Goal: Entertainment & Leisure: Consume media (video, audio)

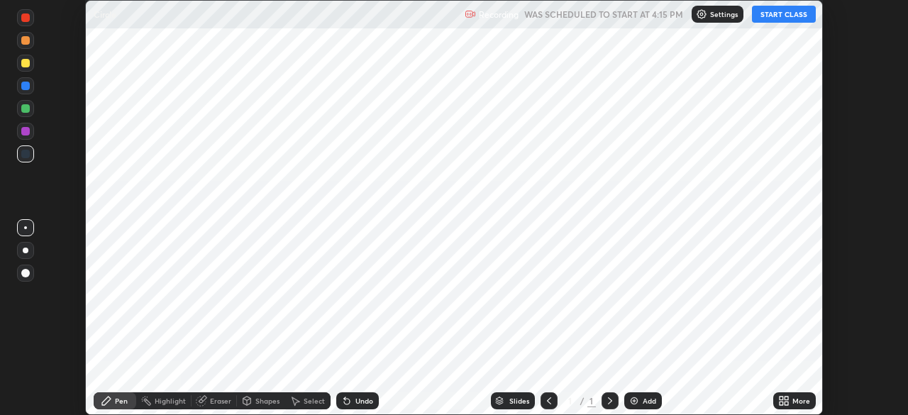
scroll to position [415, 907]
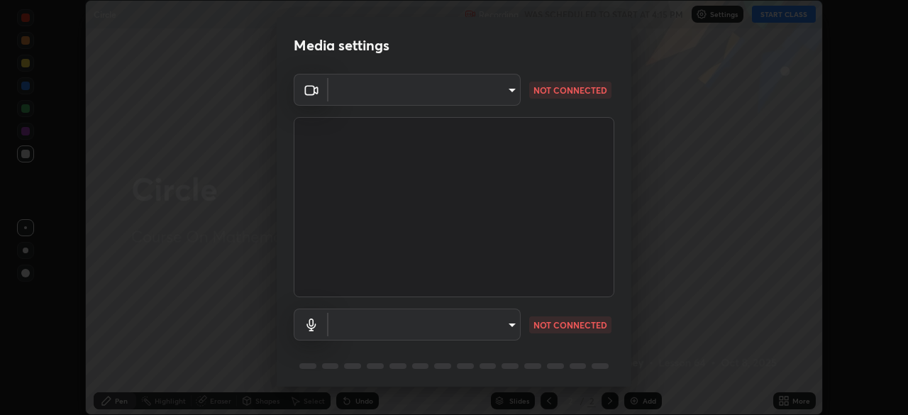
type input "192ca90c523cfdd937e4a0725d4108824b1e1e1832b9bb322643ae2a7bf66a5a"
type input "default"
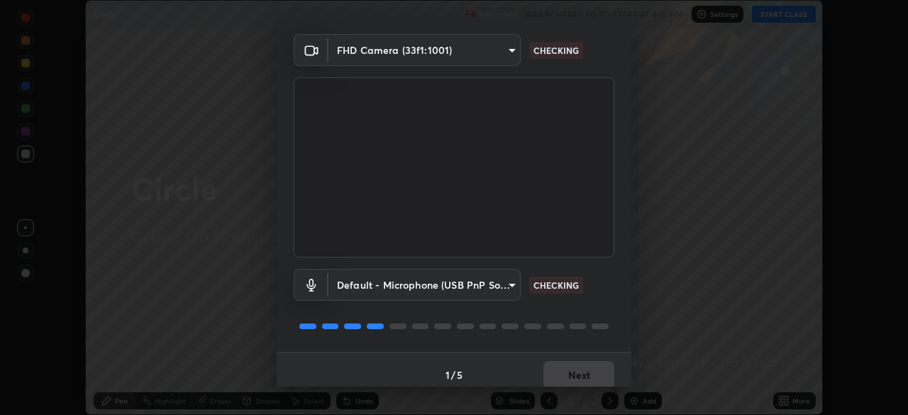
scroll to position [50, 0]
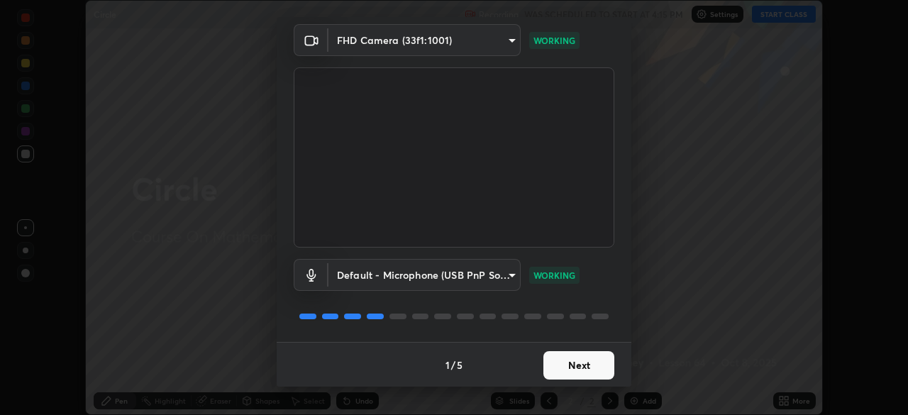
click at [580, 365] on button "Next" at bounding box center [578, 365] width 71 height 28
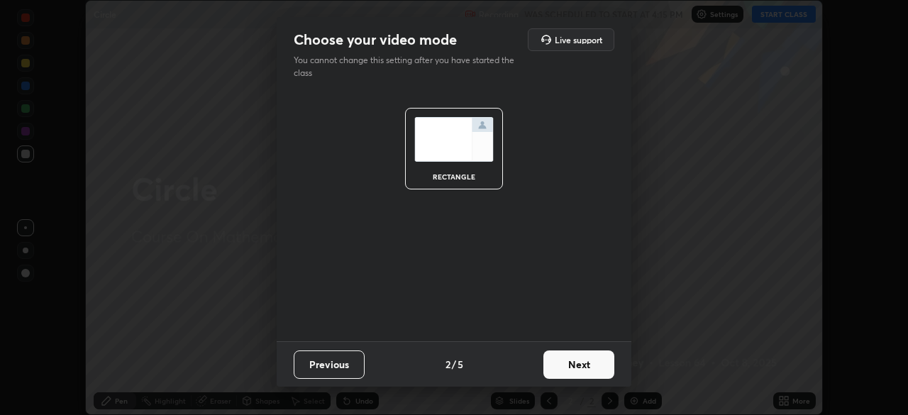
scroll to position [0, 0]
click at [579, 367] on button "Next" at bounding box center [578, 364] width 71 height 28
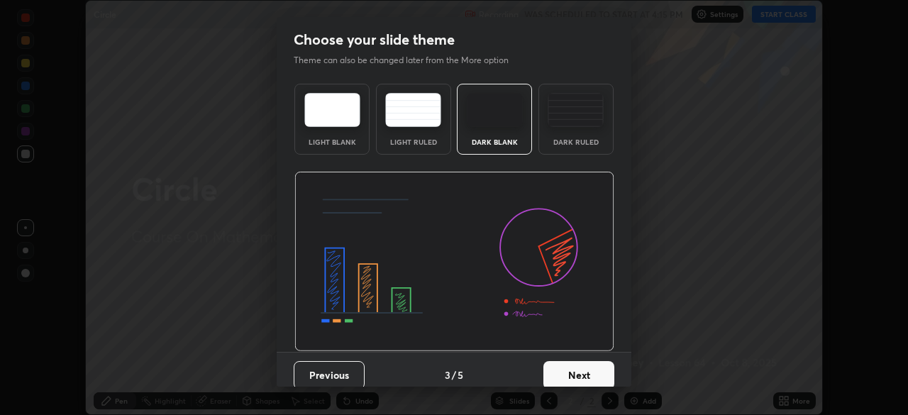
click at [580, 365] on button "Next" at bounding box center [578, 375] width 71 height 28
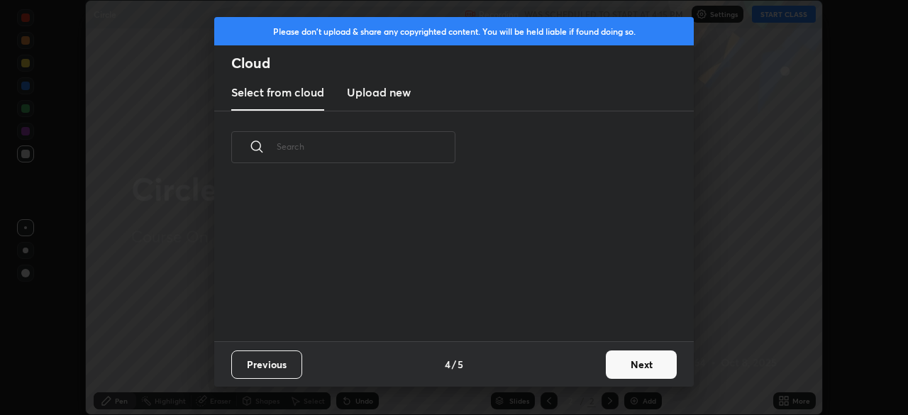
click at [581, 367] on div "Previous 4 / 5 Next" at bounding box center [453, 363] width 479 height 45
click at [582, 373] on div "Previous 4 / 5 Next" at bounding box center [453, 363] width 479 height 45
click at [641, 365] on button "Next" at bounding box center [641, 364] width 71 height 28
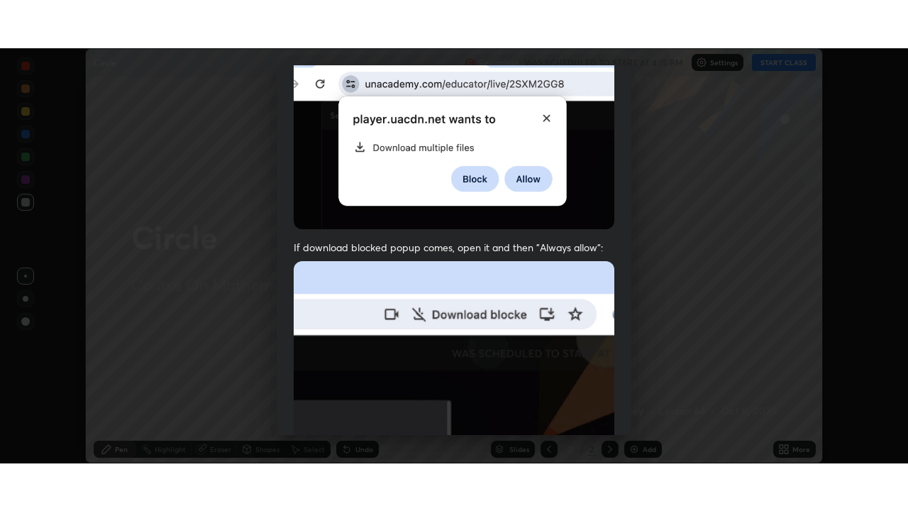
scroll to position [340, 0]
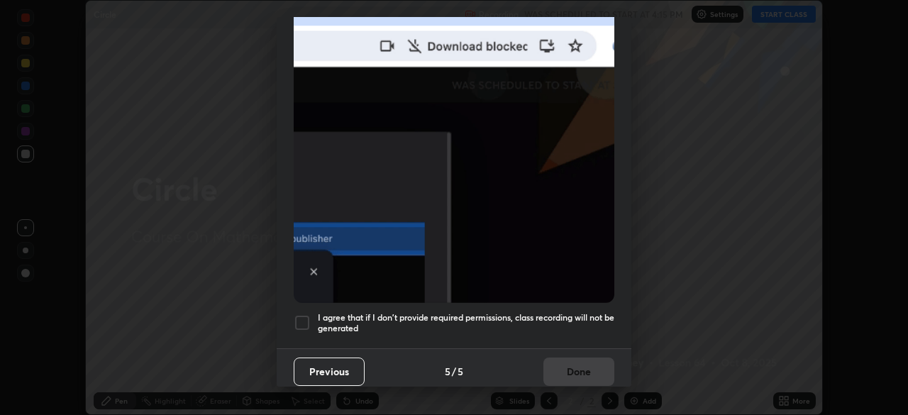
click at [309, 314] on div at bounding box center [302, 322] width 17 height 17
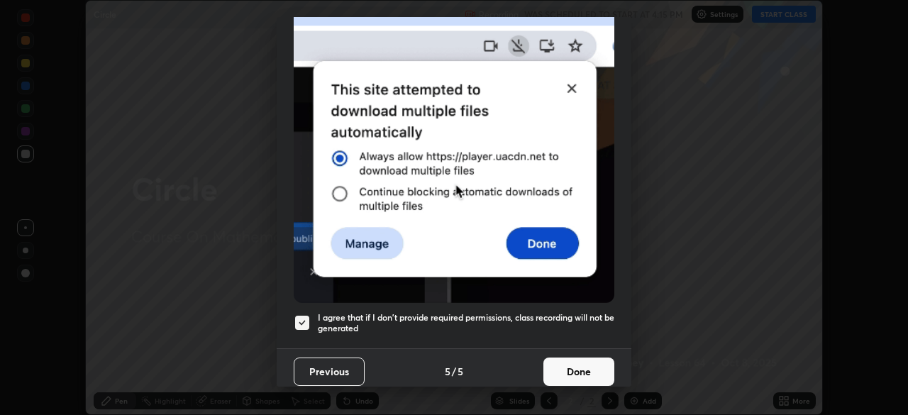
click at [579, 362] on button "Done" at bounding box center [578, 371] width 71 height 28
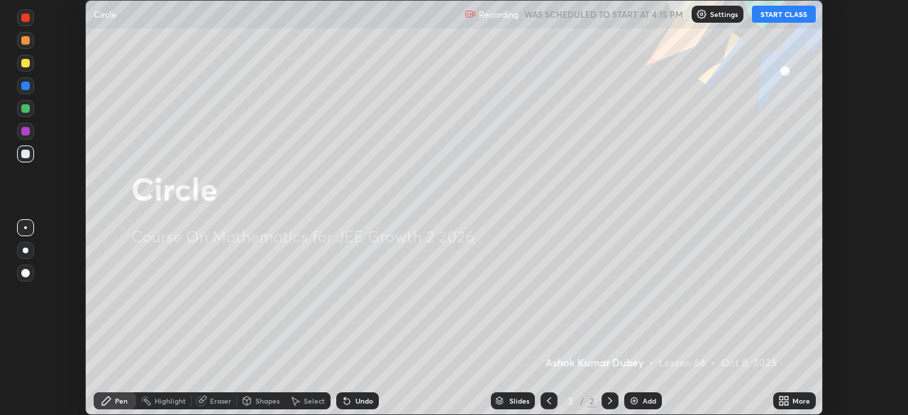
click at [779, 16] on button "START CLASS" at bounding box center [784, 14] width 64 height 17
click at [803, 399] on div "More" at bounding box center [801, 400] width 18 height 7
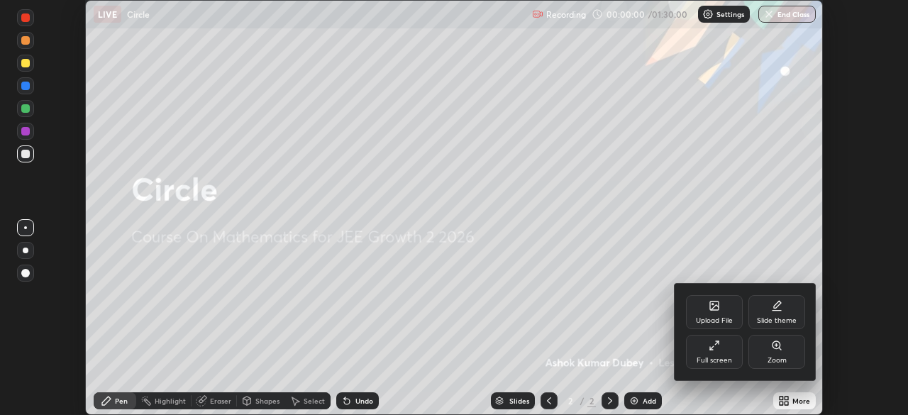
click at [728, 353] on div "Full screen" at bounding box center [714, 352] width 57 height 34
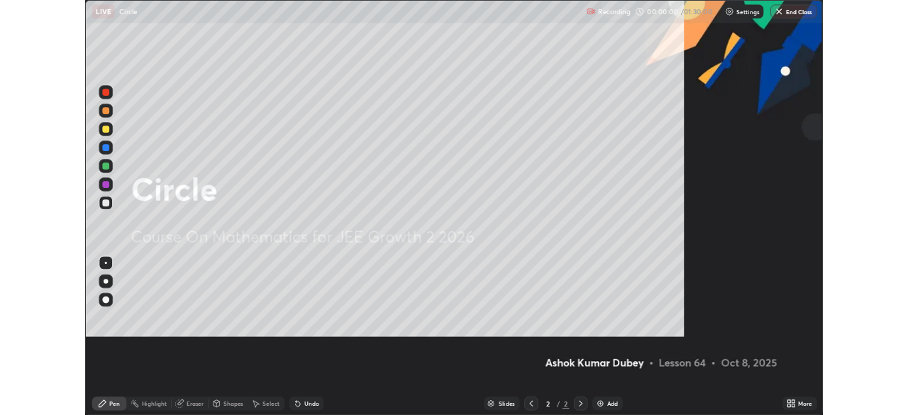
scroll to position [511, 908]
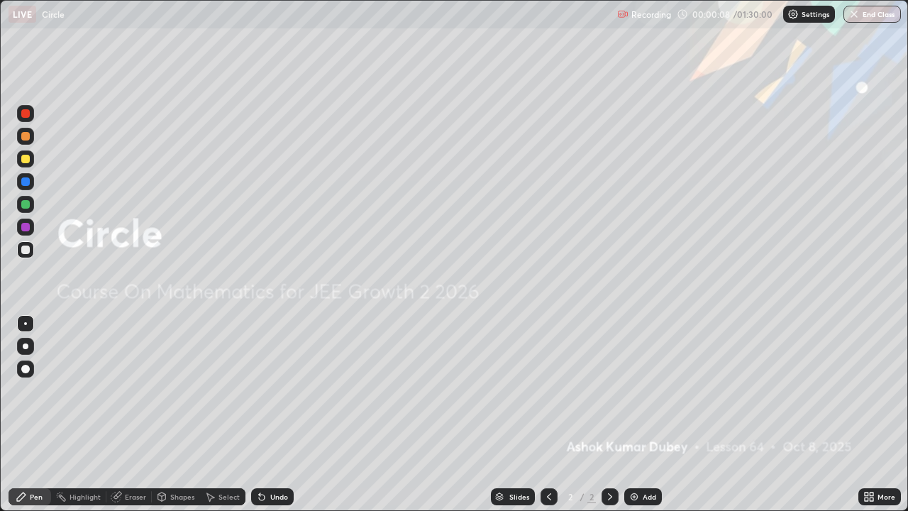
click at [637, 414] on div "Add" at bounding box center [643, 496] width 38 height 17
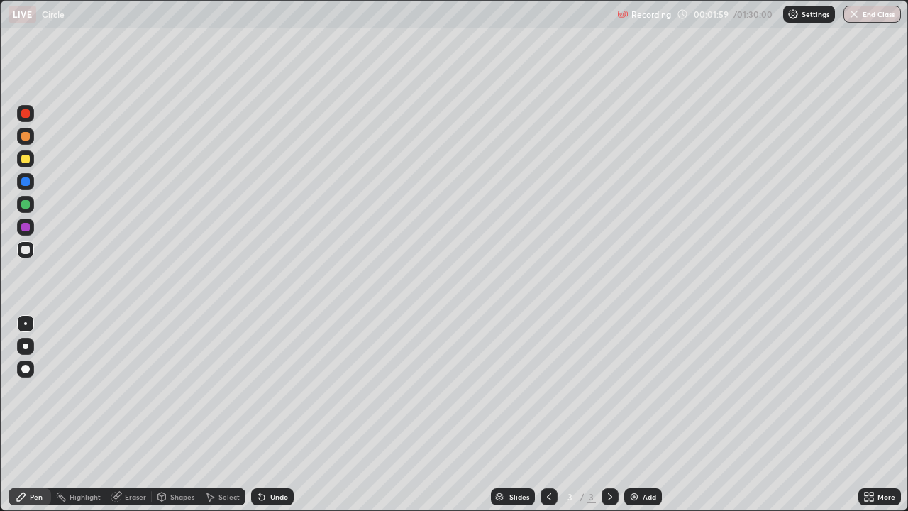
click at [141, 414] on div "Eraser" at bounding box center [135, 496] width 21 height 7
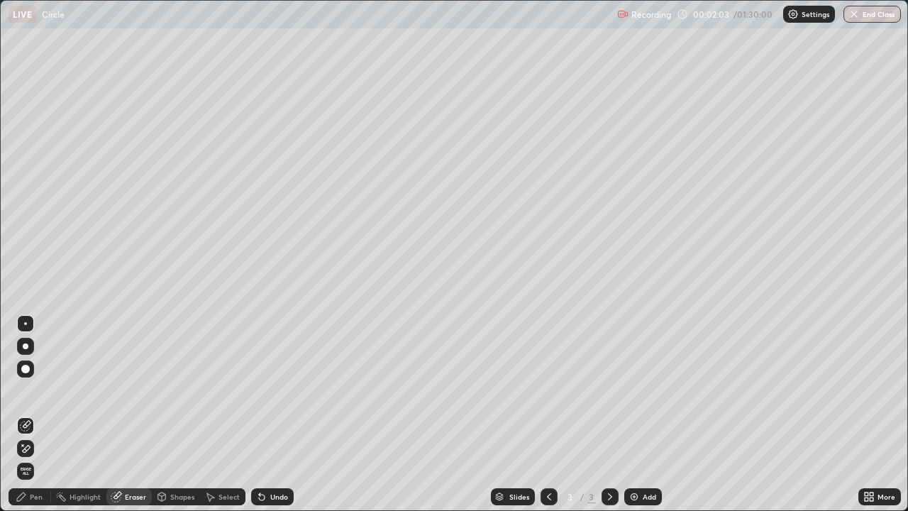
click at [39, 414] on div "Pen" at bounding box center [36, 496] width 13 height 7
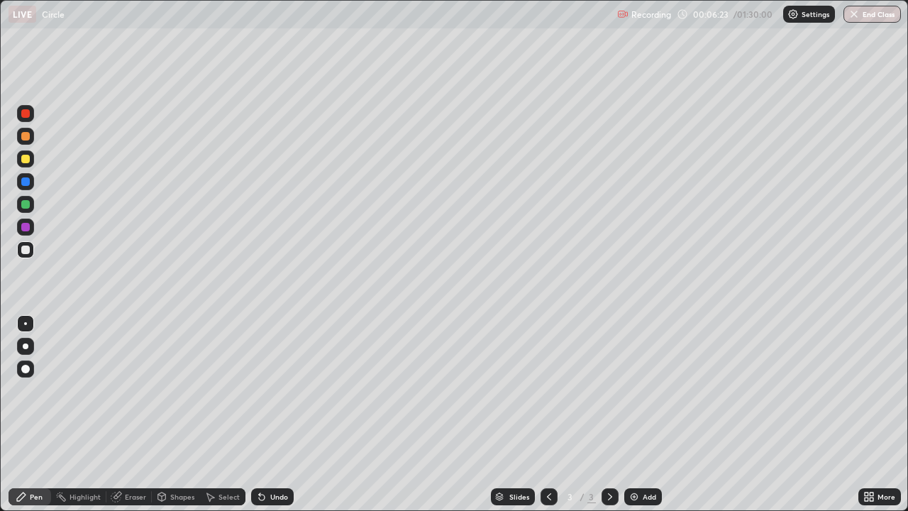
click at [28, 161] on div at bounding box center [25, 159] width 9 height 9
click at [616, 414] on div at bounding box center [609, 496] width 17 height 17
click at [634, 414] on img at bounding box center [633, 496] width 11 height 11
click at [547, 414] on icon at bounding box center [548, 496] width 11 height 11
click at [608, 414] on icon at bounding box center [609, 496] width 11 height 11
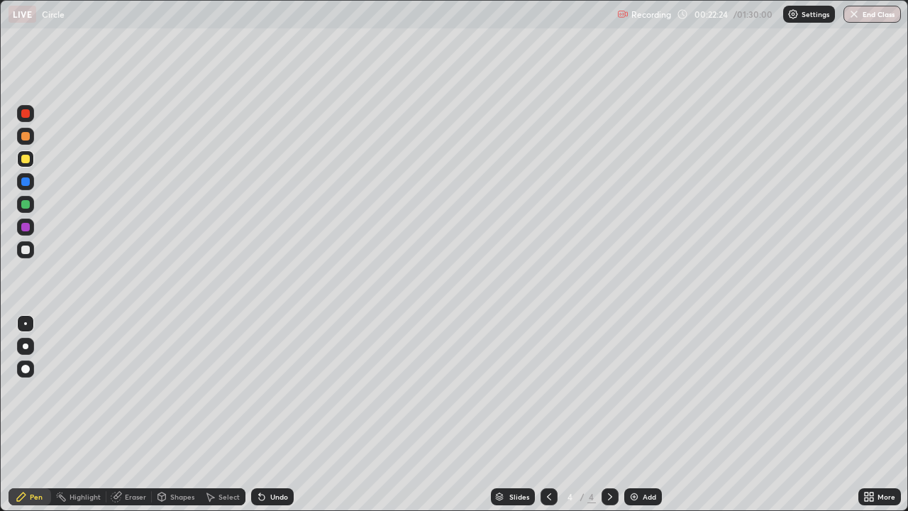
click at [610, 414] on icon at bounding box center [609, 496] width 11 height 11
click at [631, 414] on img at bounding box center [633, 496] width 11 height 11
click at [634, 414] on div "Add" at bounding box center [643, 496] width 38 height 17
click at [25, 204] on div at bounding box center [25, 204] width 9 height 9
click at [609, 414] on icon at bounding box center [610, 496] width 4 height 7
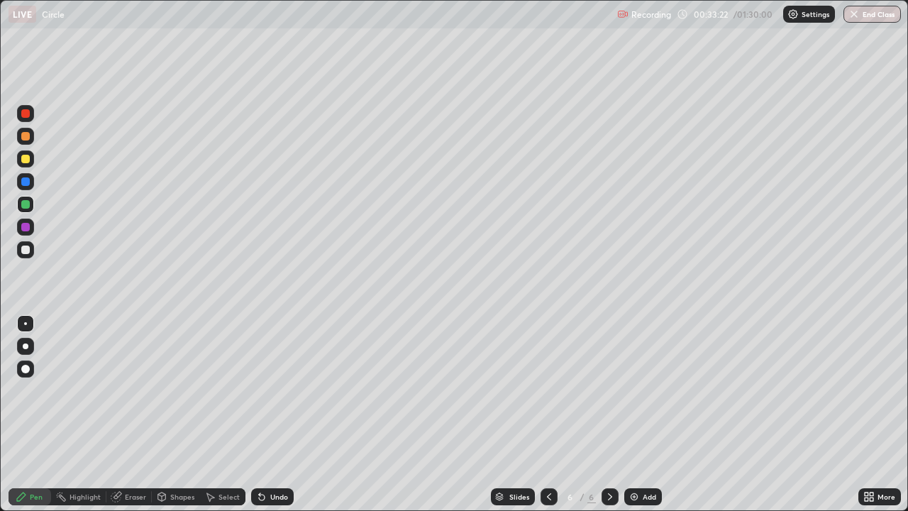
click at [635, 414] on img at bounding box center [633, 496] width 11 height 11
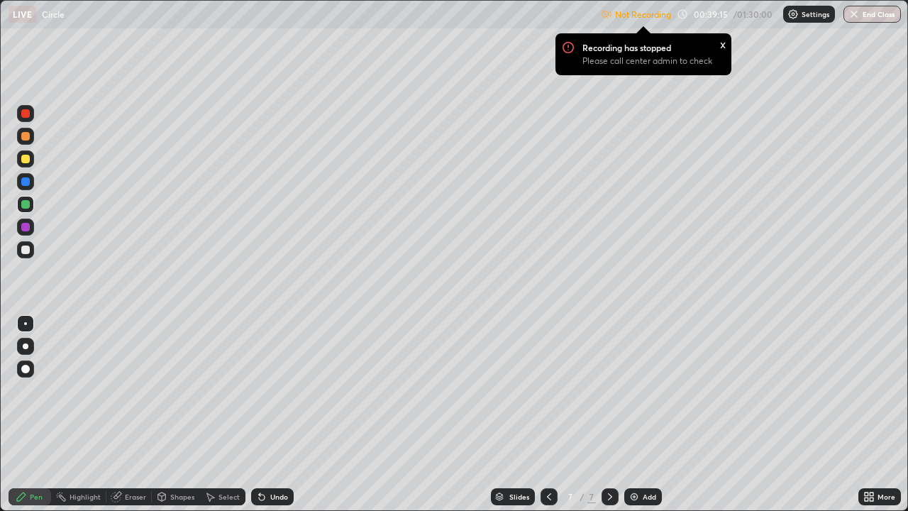
click at [888, 414] on div "More" at bounding box center [886, 496] width 18 height 7
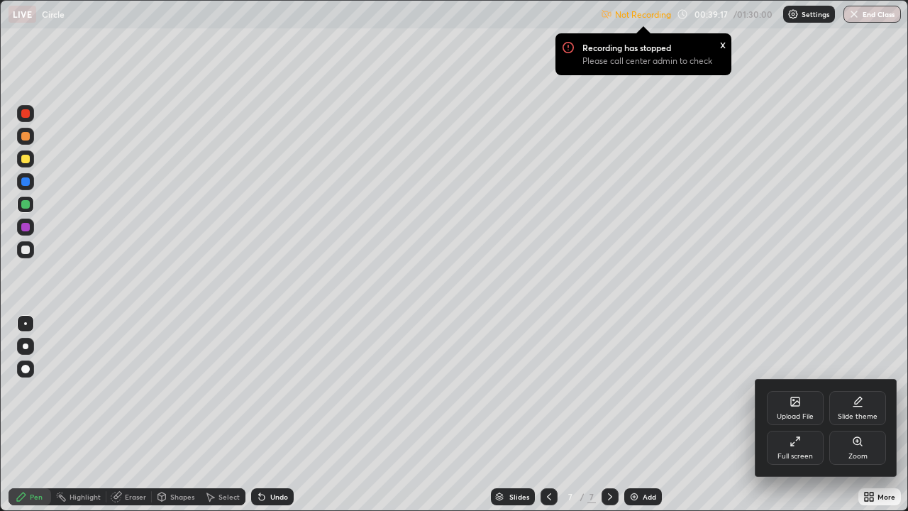
click at [800, 414] on div "Full screen" at bounding box center [795, 447] width 57 height 34
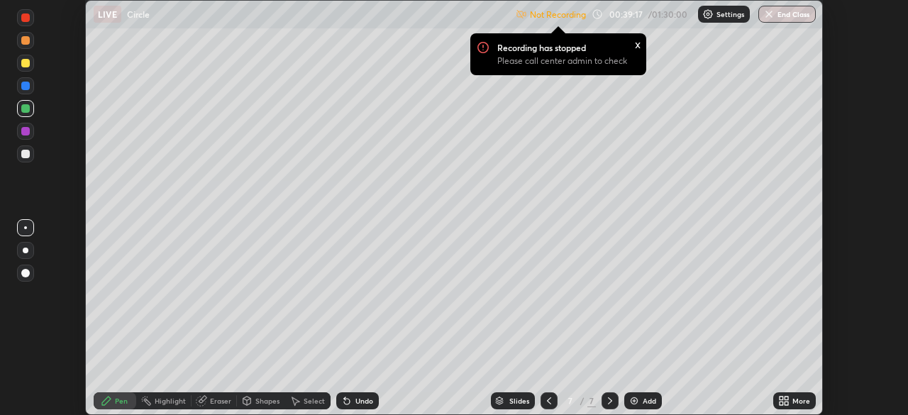
scroll to position [70506, 70013]
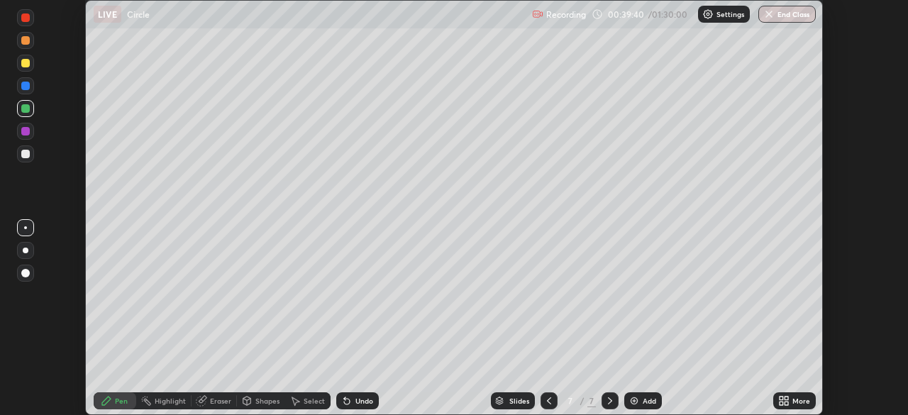
scroll to position [415, 908]
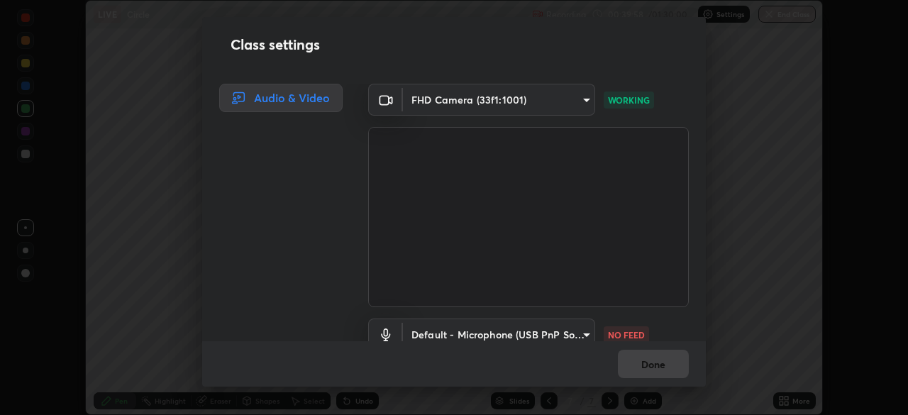
click at [556, 331] on body "Erase all LIVE Circle Recording 00:39:58 / 01:30:00 Settings End Class Setting …" at bounding box center [454, 207] width 908 height 415
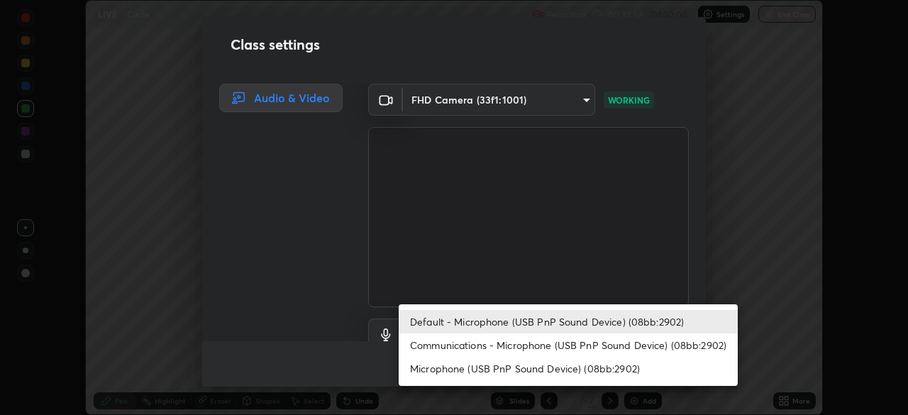
scroll to position [13, 0]
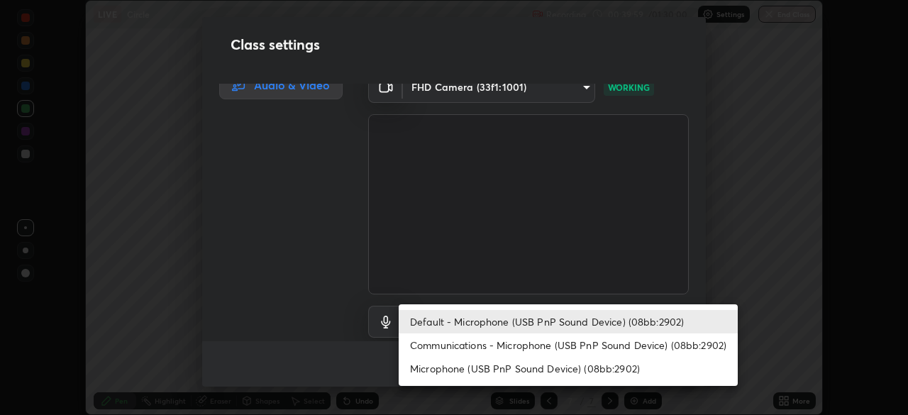
click at [450, 368] on li "Microphone (USB PnP Sound Device) (08bb:2902)" at bounding box center [568, 368] width 339 height 23
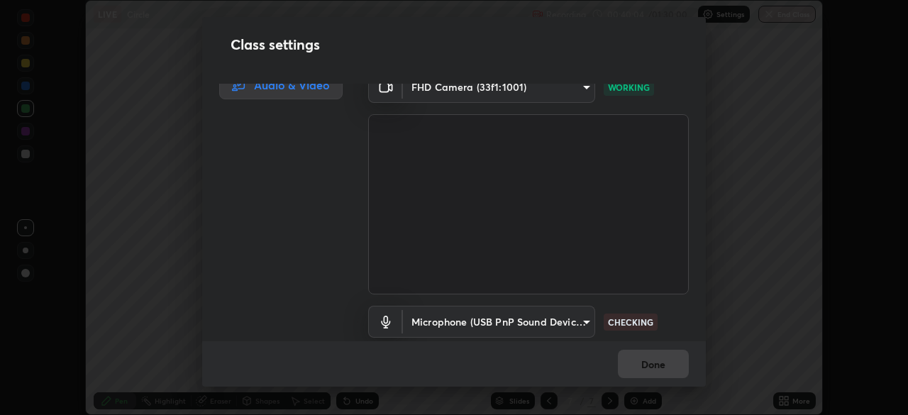
click at [449, 321] on body "Erase all LIVE Circle Recording 00:40:04 / 01:30:00 Settings End Class Setting …" at bounding box center [454, 207] width 908 height 415
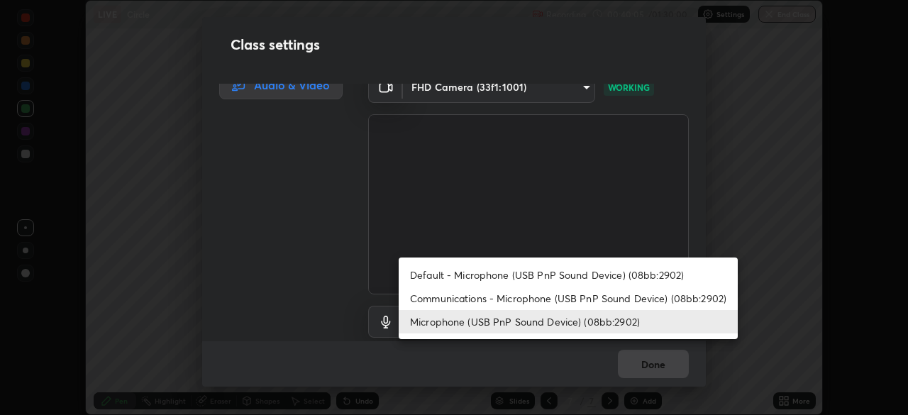
click at [438, 273] on li "Default - Microphone (USB PnP Sound Device) (08bb:2902)" at bounding box center [568, 274] width 339 height 23
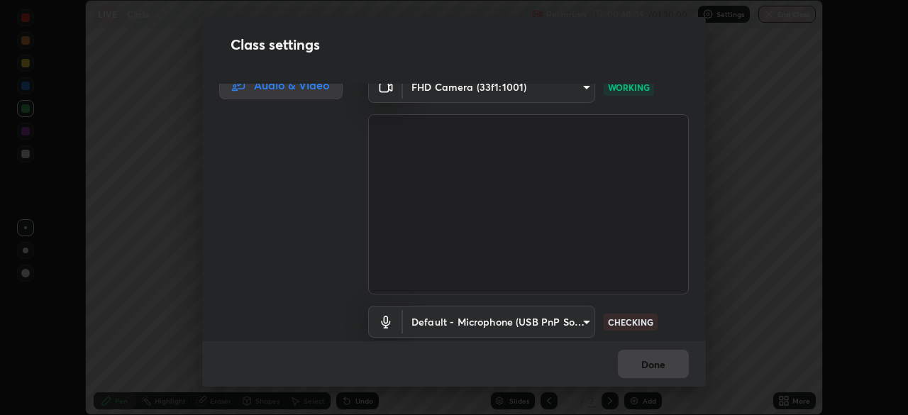
type input "default"
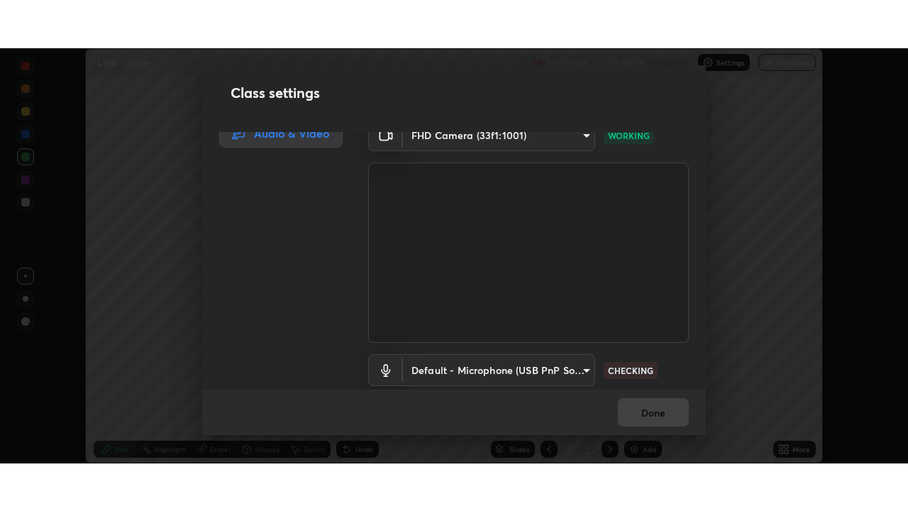
scroll to position [65, 0]
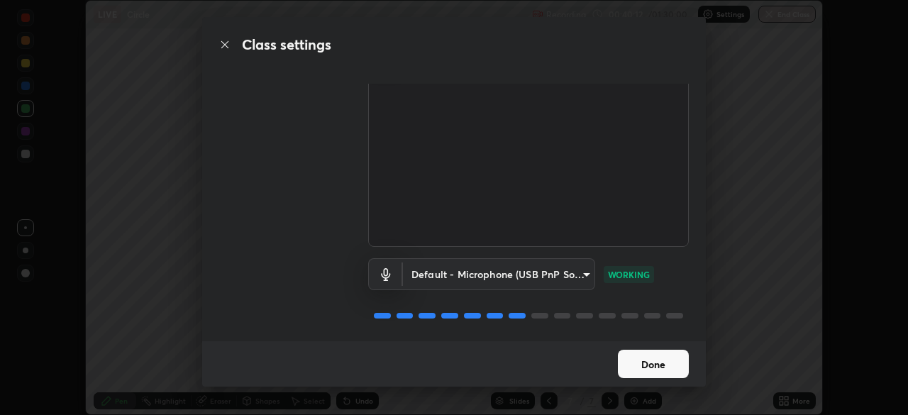
click at [653, 364] on button "Done" at bounding box center [653, 364] width 71 height 28
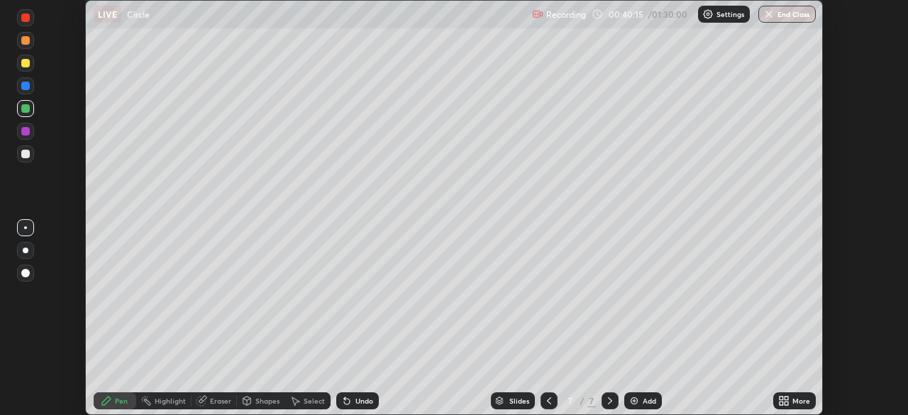
click at [800, 399] on div "More" at bounding box center [801, 400] width 18 height 7
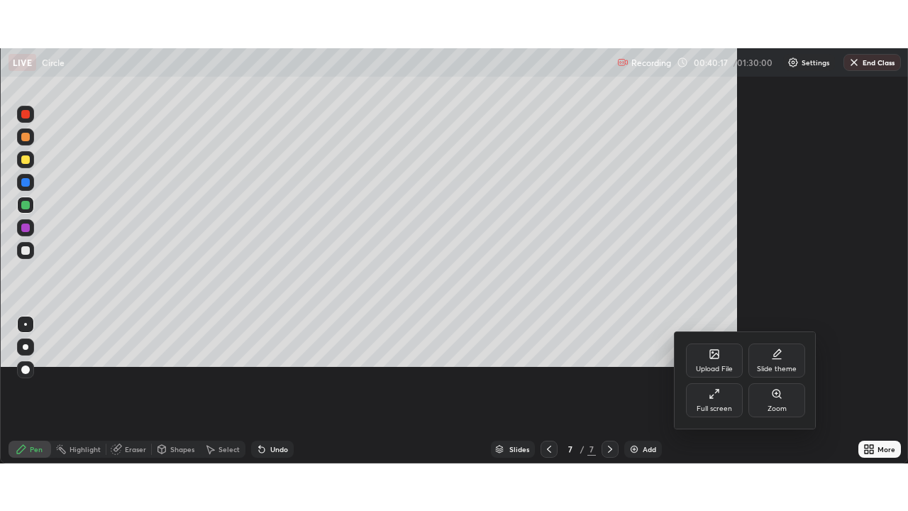
scroll to position [511, 908]
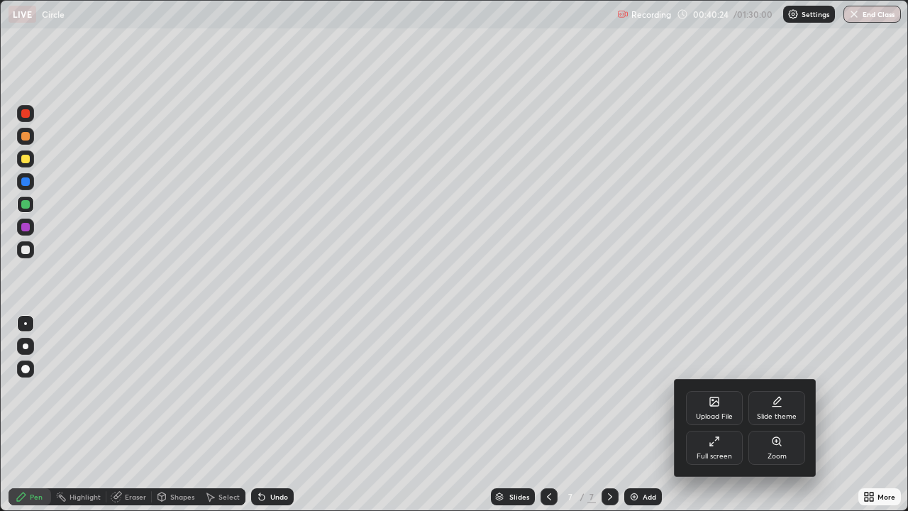
click at [851, 414] on div at bounding box center [454, 255] width 908 height 511
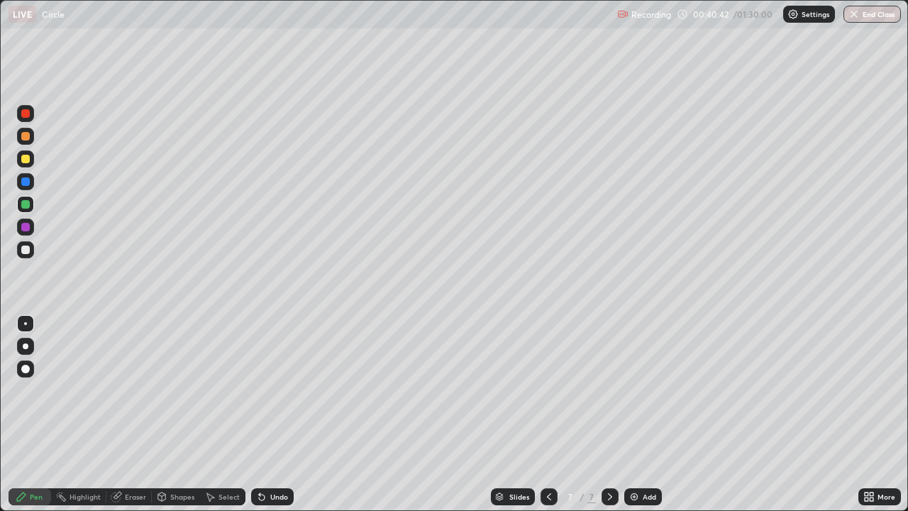
click at [635, 414] on img at bounding box center [633, 496] width 11 height 11
click at [135, 414] on div "Eraser" at bounding box center [135, 496] width 21 height 7
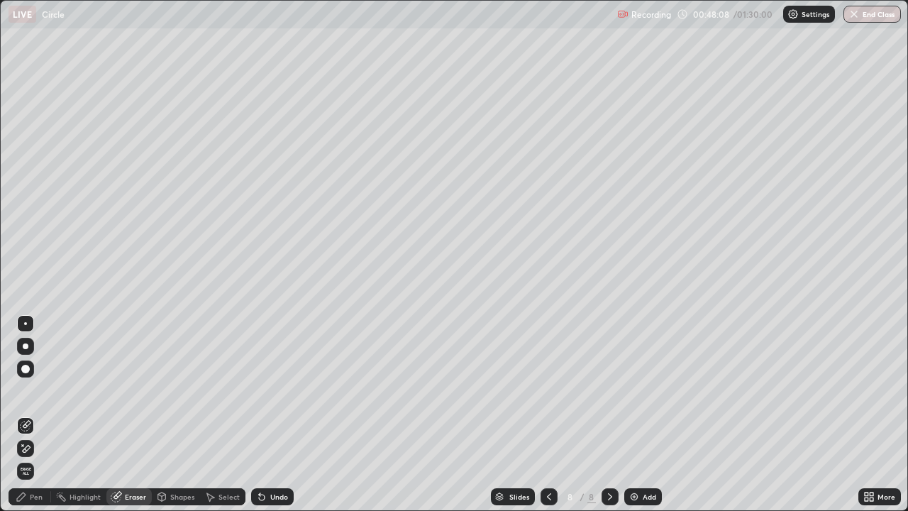
click at [37, 414] on div "Pen" at bounding box center [36, 496] width 13 height 7
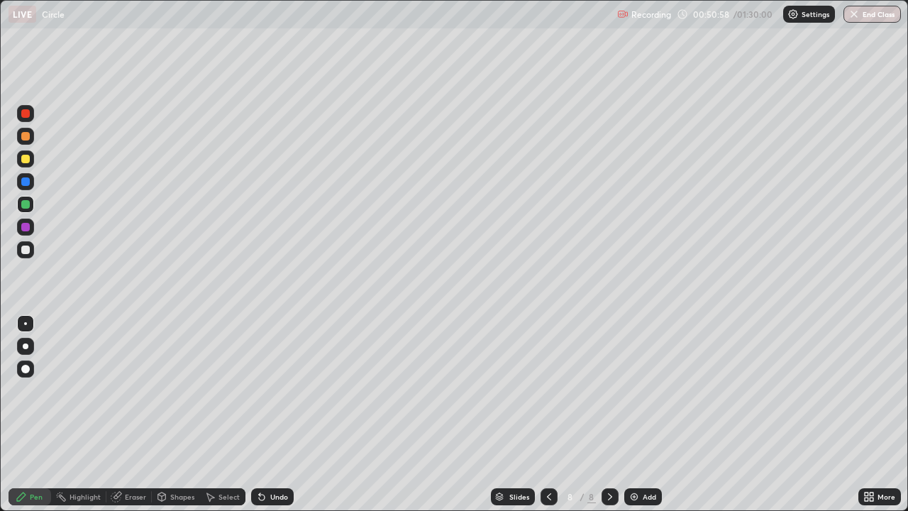
click at [608, 414] on icon at bounding box center [609, 496] width 11 height 11
click at [635, 414] on img at bounding box center [633, 496] width 11 height 11
click at [143, 414] on div "Eraser" at bounding box center [128, 496] width 45 height 17
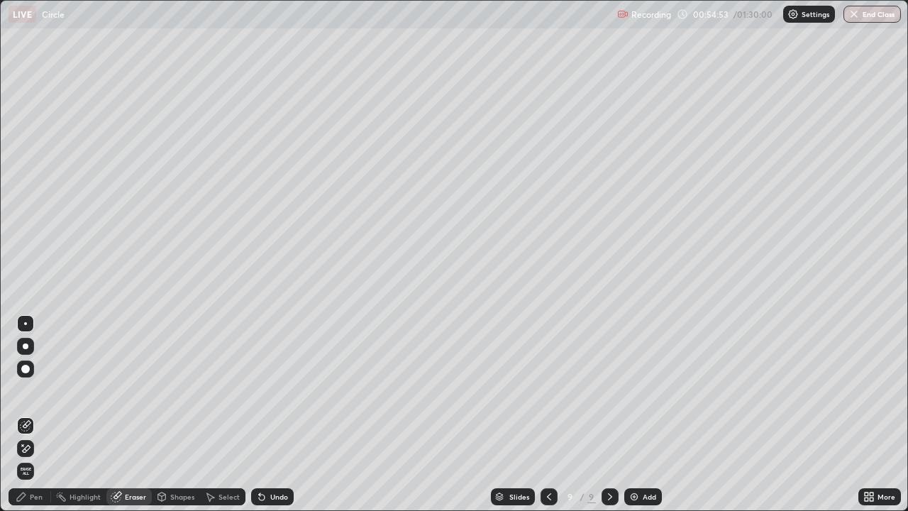
click at [37, 414] on div "Pen" at bounding box center [36, 496] width 13 height 7
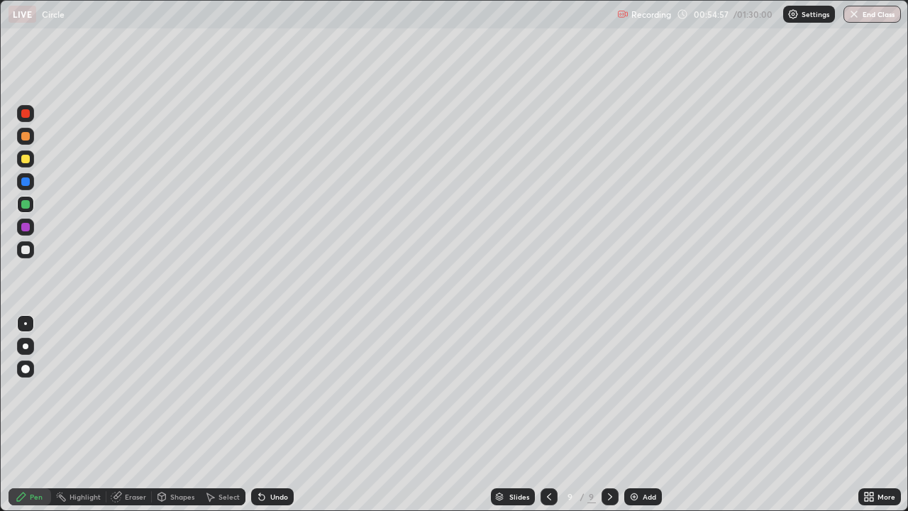
click at [138, 414] on div "Eraser" at bounding box center [135, 496] width 21 height 7
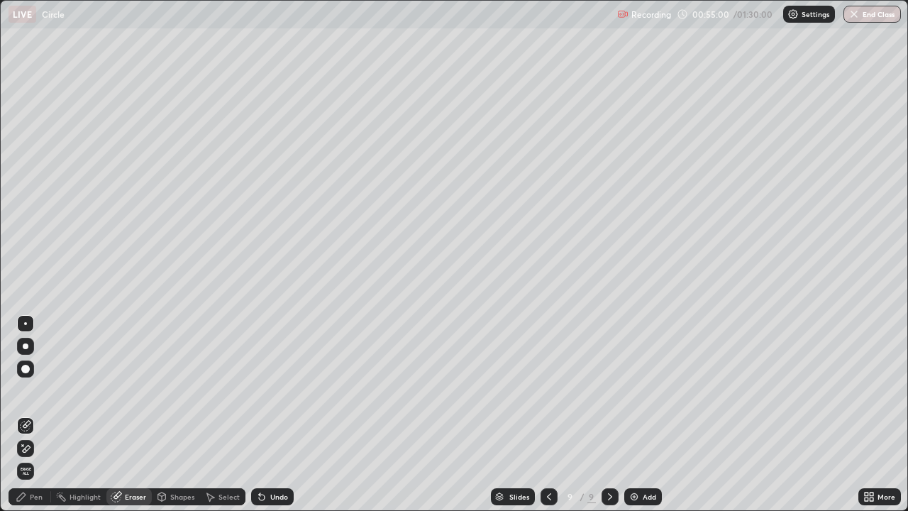
click at [35, 414] on div "Pen" at bounding box center [30, 496] width 43 height 17
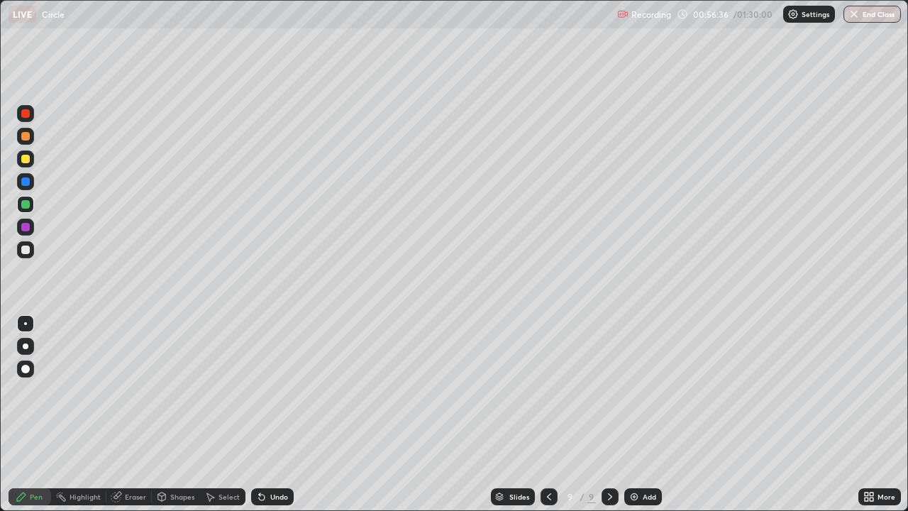
click at [136, 414] on div "Eraser" at bounding box center [135, 496] width 21 height 7
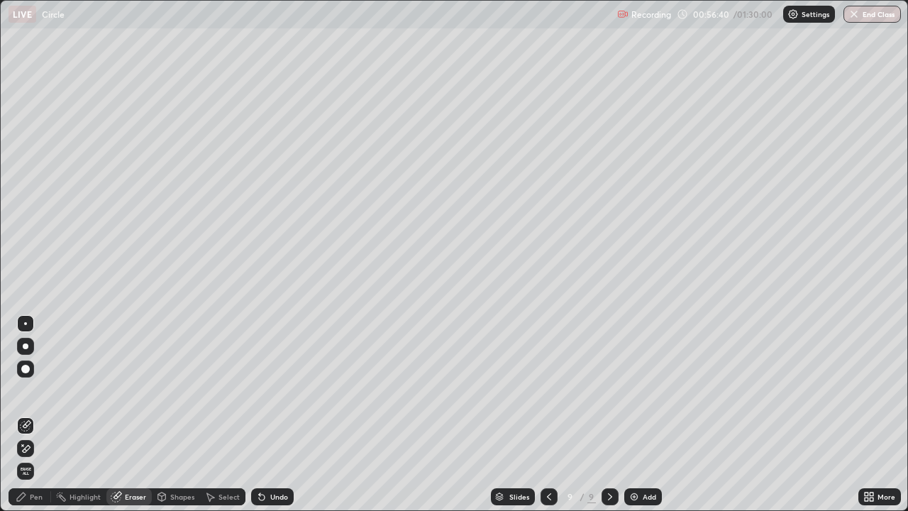
click at [38, 414] on div "Pen" at bounding box center [36, 496] width 13 height 7
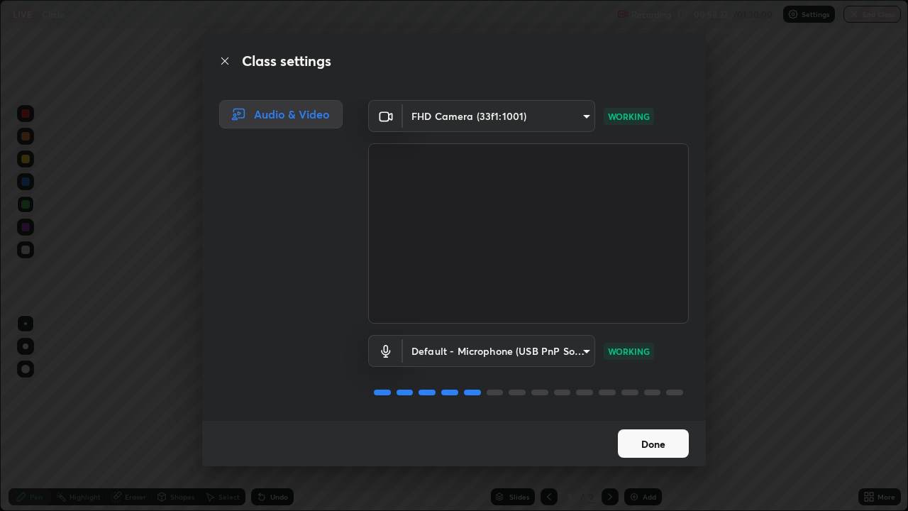
click at [658, 414] on button "Done" at bounding box center [653, 443] width 71 height 28
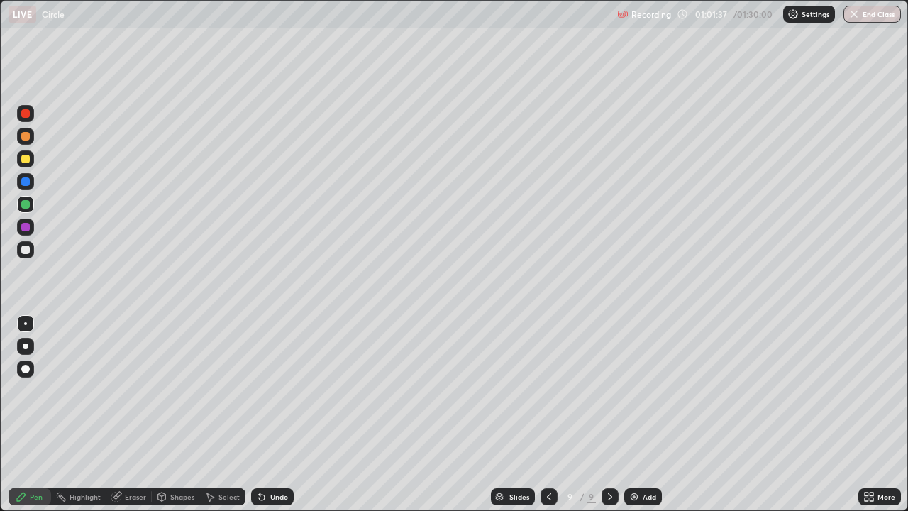
click at [609, 414] on icon at bounding box center [609, 496] width 11 height 11
click at [632, 414] on img at bounding box center [633, 496] width 11 height 11
click at [547, 414] on icon at bounding box center [548, 496] width 11 height 11
click at [609, 414] on icon at bounding box center [610, 496] width 4 height 7
click at [633, 414] on img at bounding box center [633, 496] width 11 height 11
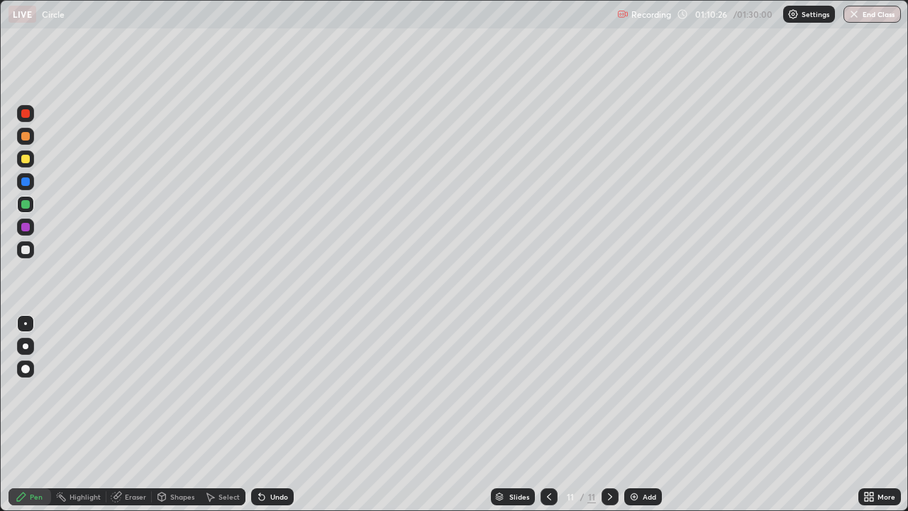
click at [28, 157] on div at bounding box center [25, 159] width 9 height 9
click at [26, 227] on div at bounding box center [25, 227] width 9 height 9
click at [630, 414] on img at bounding box center [633, 496] width 11 height 11
click at [27, 160] on div at bounding box center [25, 159] width 9 height 9
click at [27, 248] on div at bounding box center [25, 249] width 9 height 9
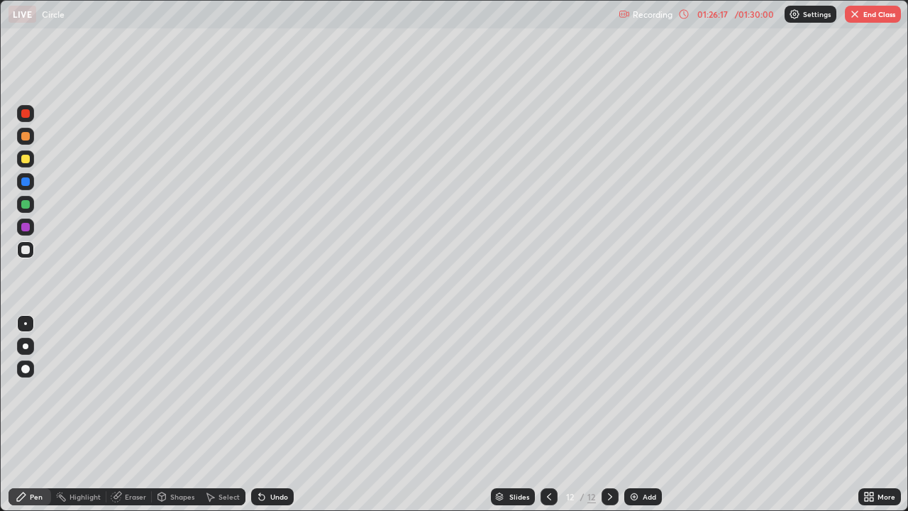
click at [885, 17] on button "End Class" at bounding box center [873, 14] width 56 height 17
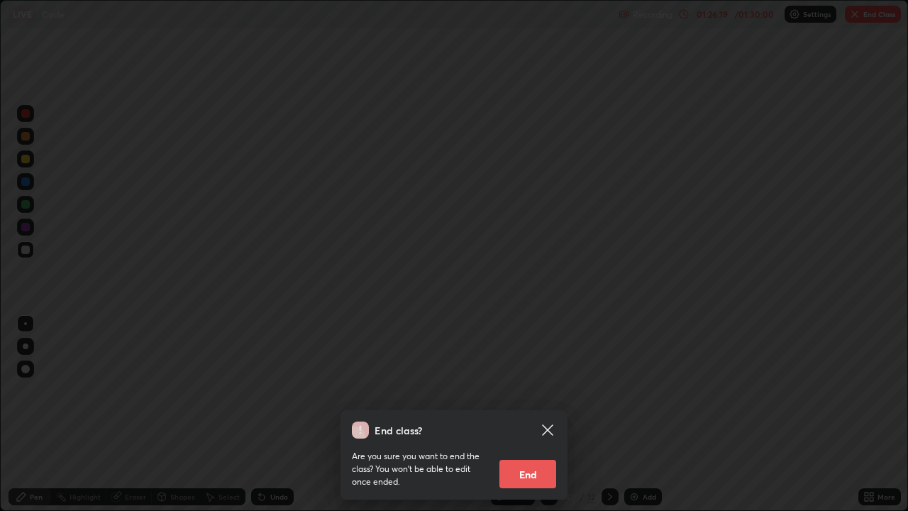
click at [538, 414] on button "End" at bounding box center [527, 474] width 57 height 28
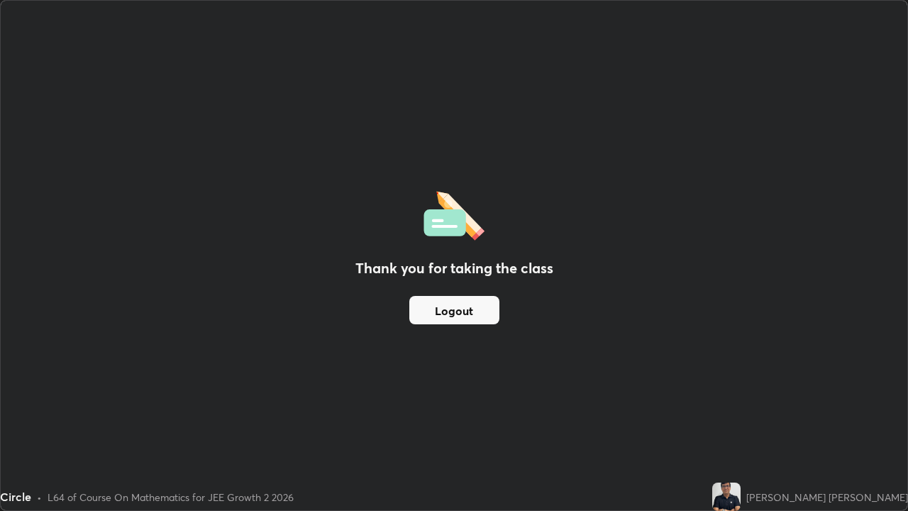
click at [456, 312] on button "Logout" at bounding box center [454, 310] width 90 height 28
